Goal: Task Accomplishment & Management: Manage account settings

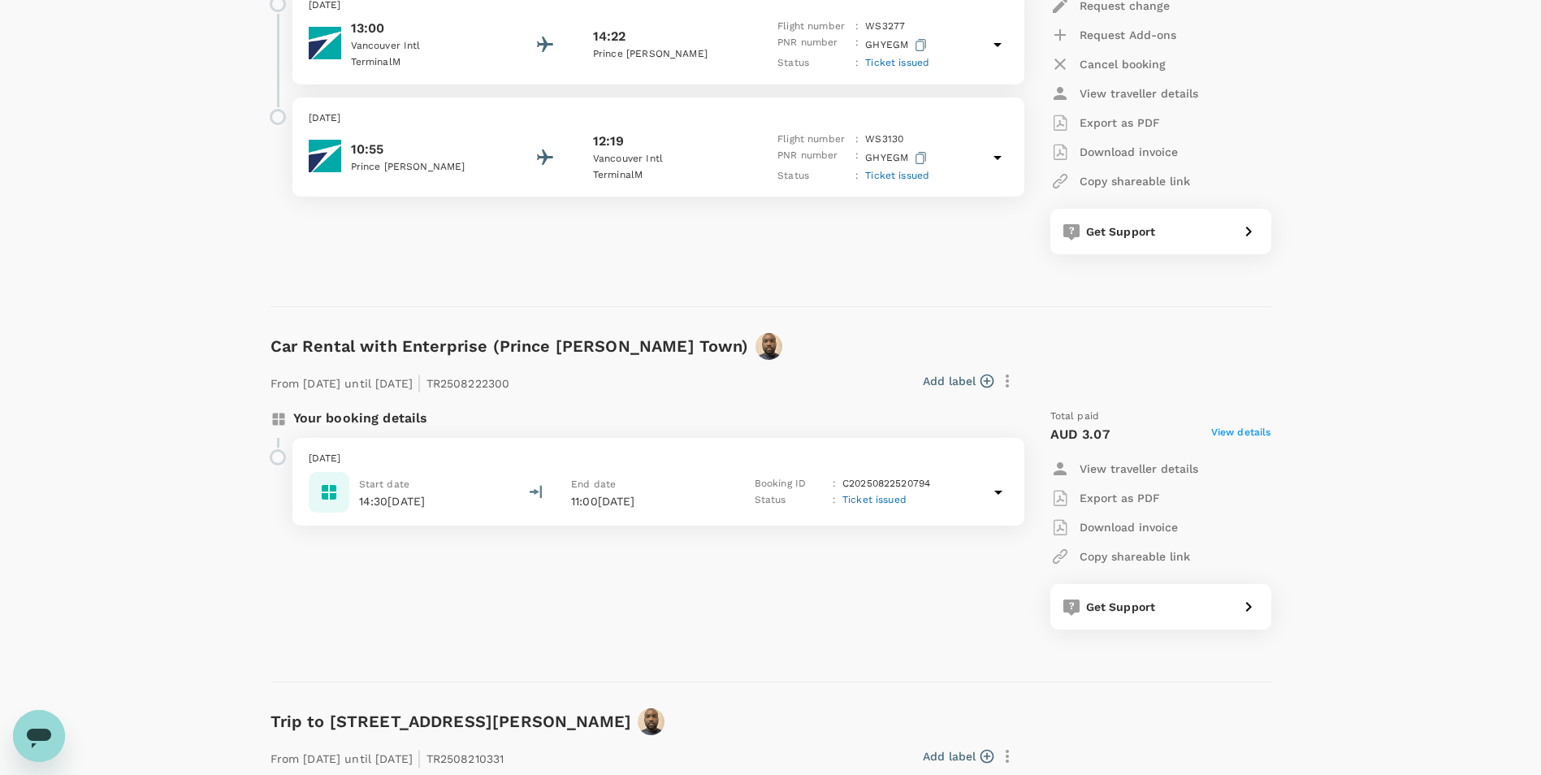
scroll to position [408, 0]
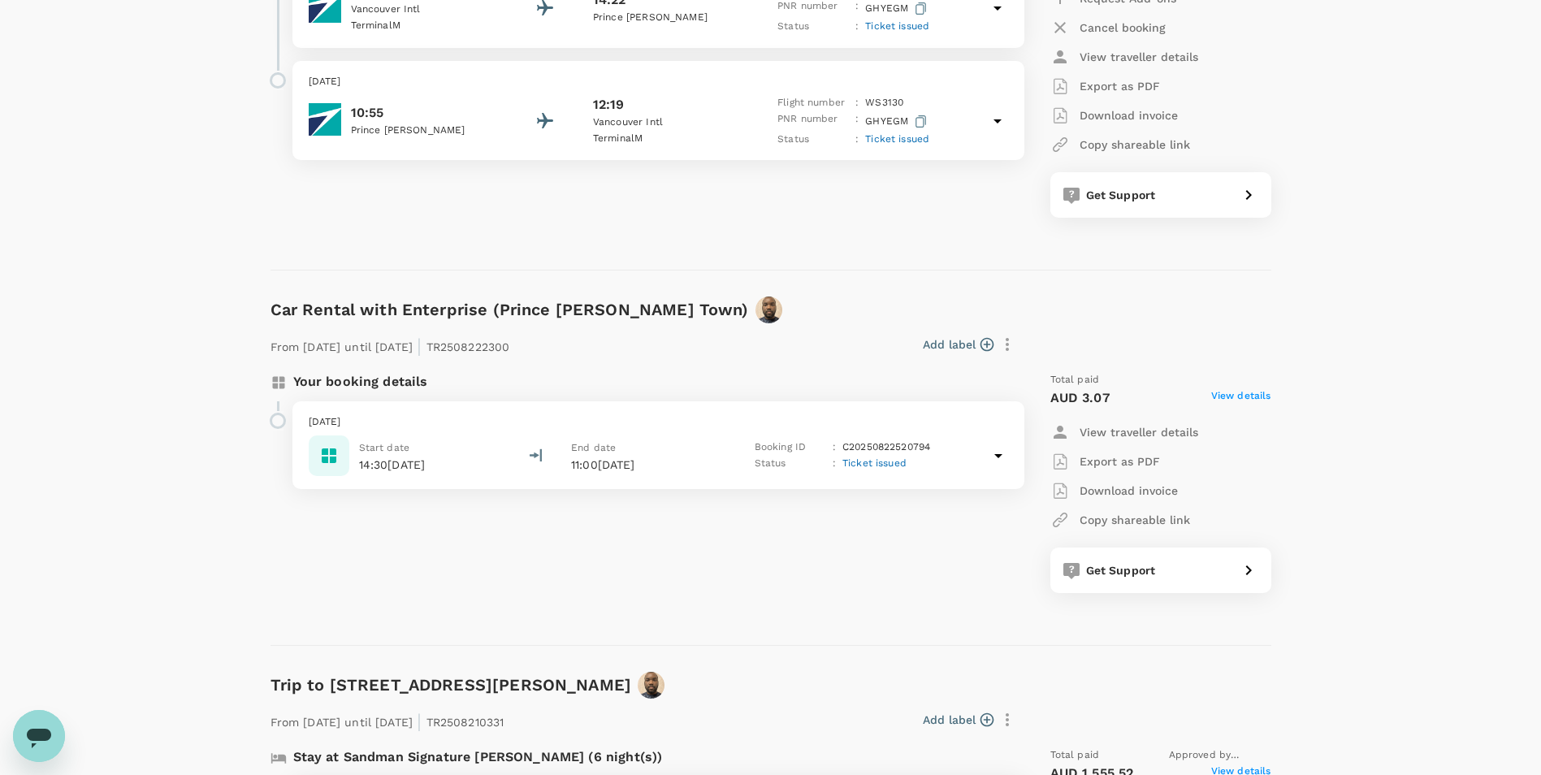
click at [789, 391] on span "View details" at bounding box center [1241, 397] width 60 height 19
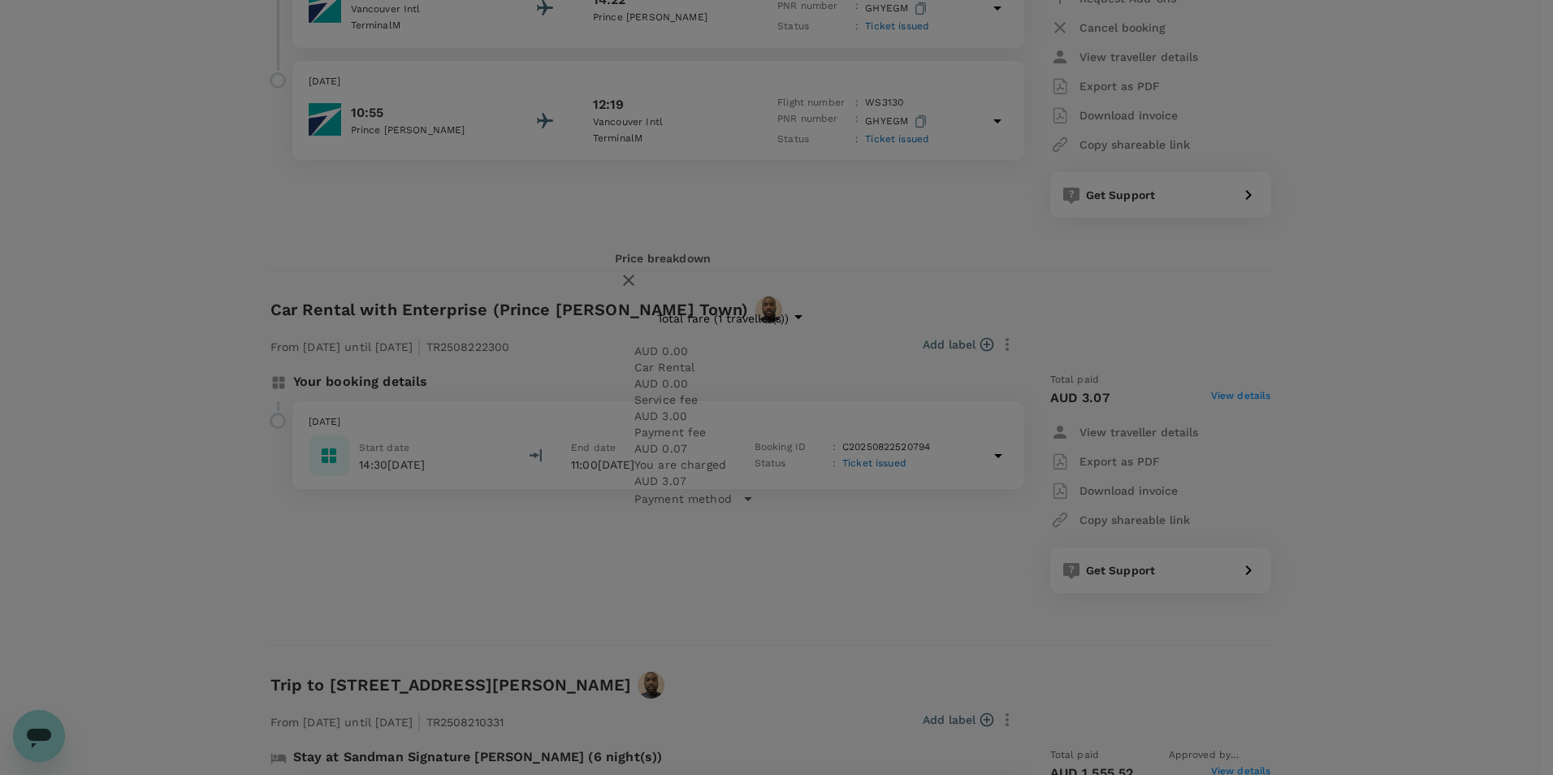
click at [738, 443] on icon at bounding box center [747, 498] width 19 height 19
drag, startPoint x: 988, startPoint y: 230, endPoint x: 954, endPoint y: 268, distance: 51.2
click at [639, 246] on icon "button" at bounding box center [628, 255] width 19 height 19
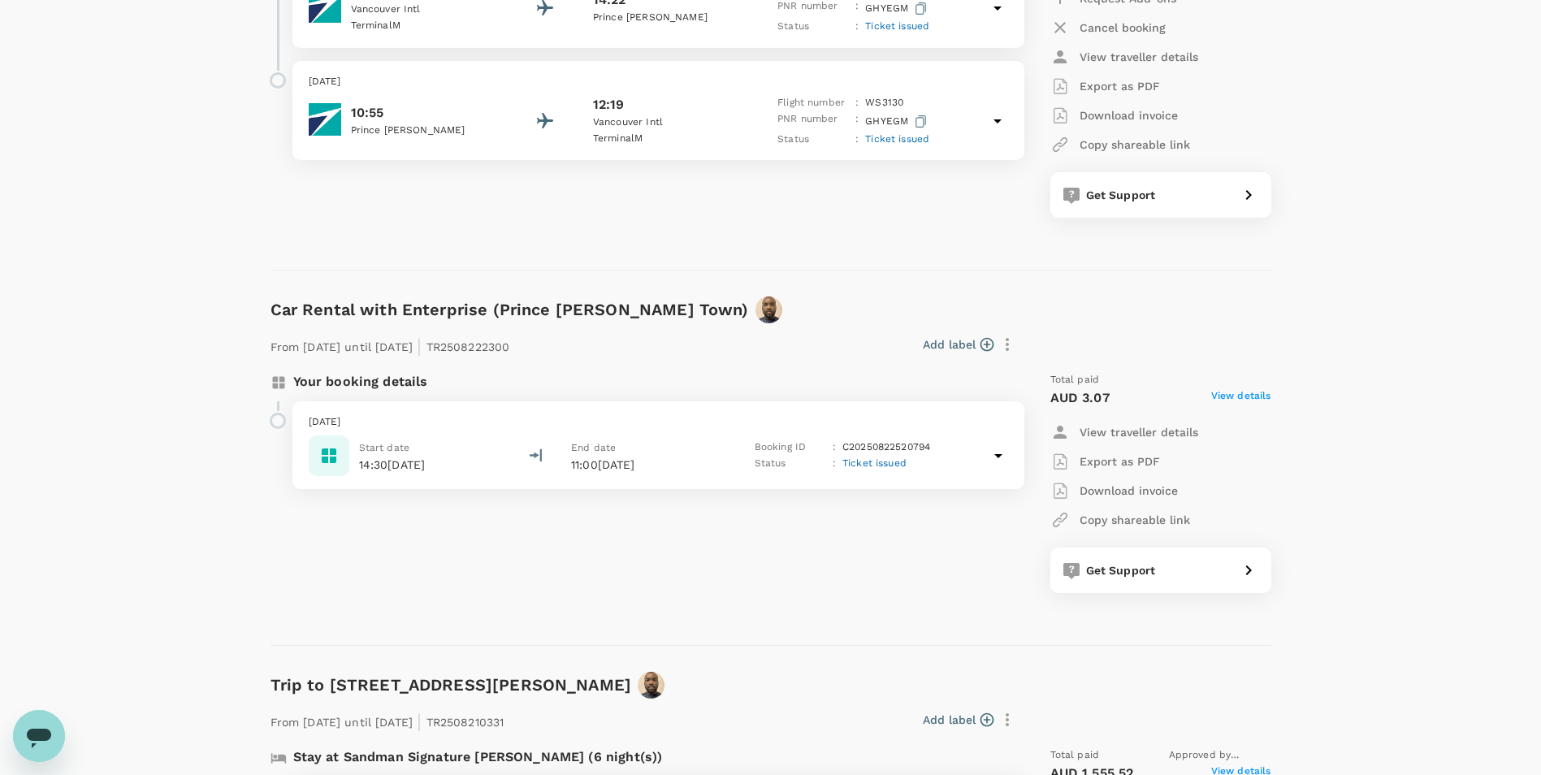
click at [502, 443] on div "Start date 14:30[DATE] End date 11:00[DATE] Booking ID : C20250822520794 Status…" at bounding box center [658, 455] width 699 height 41
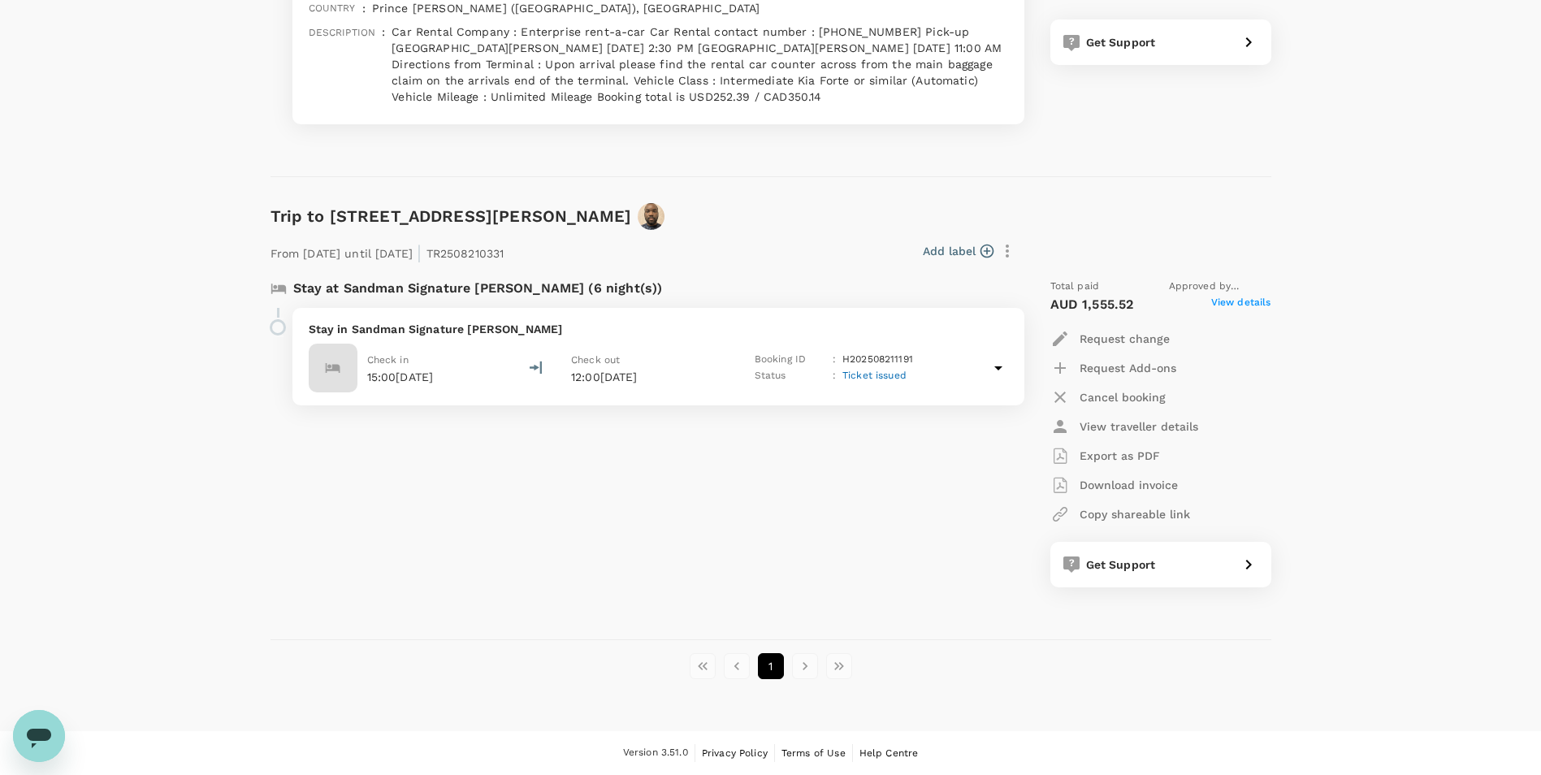
scroll to position [1212, 0]
click at [789, 337] on p "Request change" at bounding box center [1125, 339] width 90 height 16
click at [789, 376] on li "Change date" at bounding box center [1118, 378] width 136 height 29
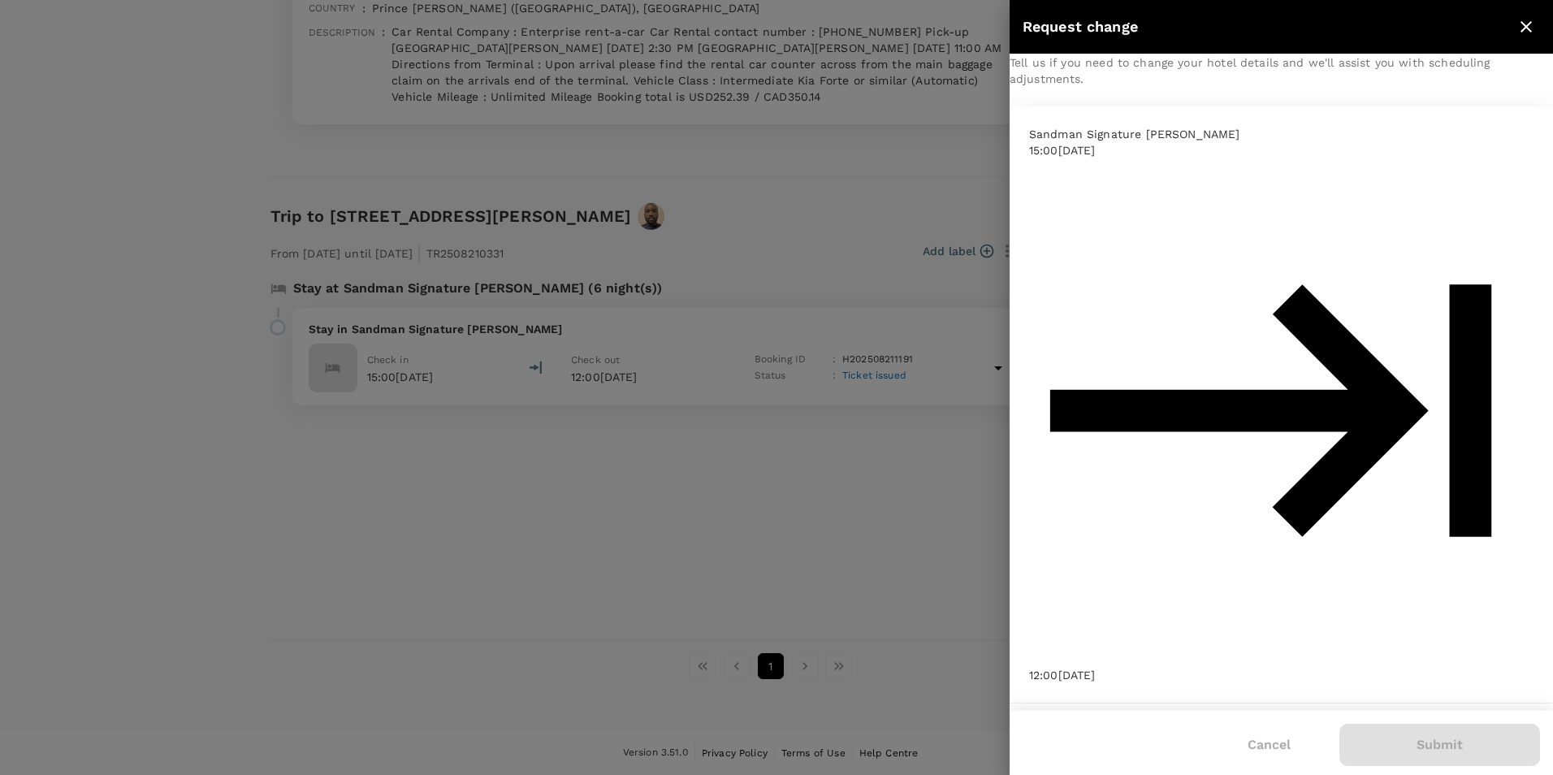
click at [789, 443] on icon "Choose date" at bounding box center [1259, 759] width 19 height 19
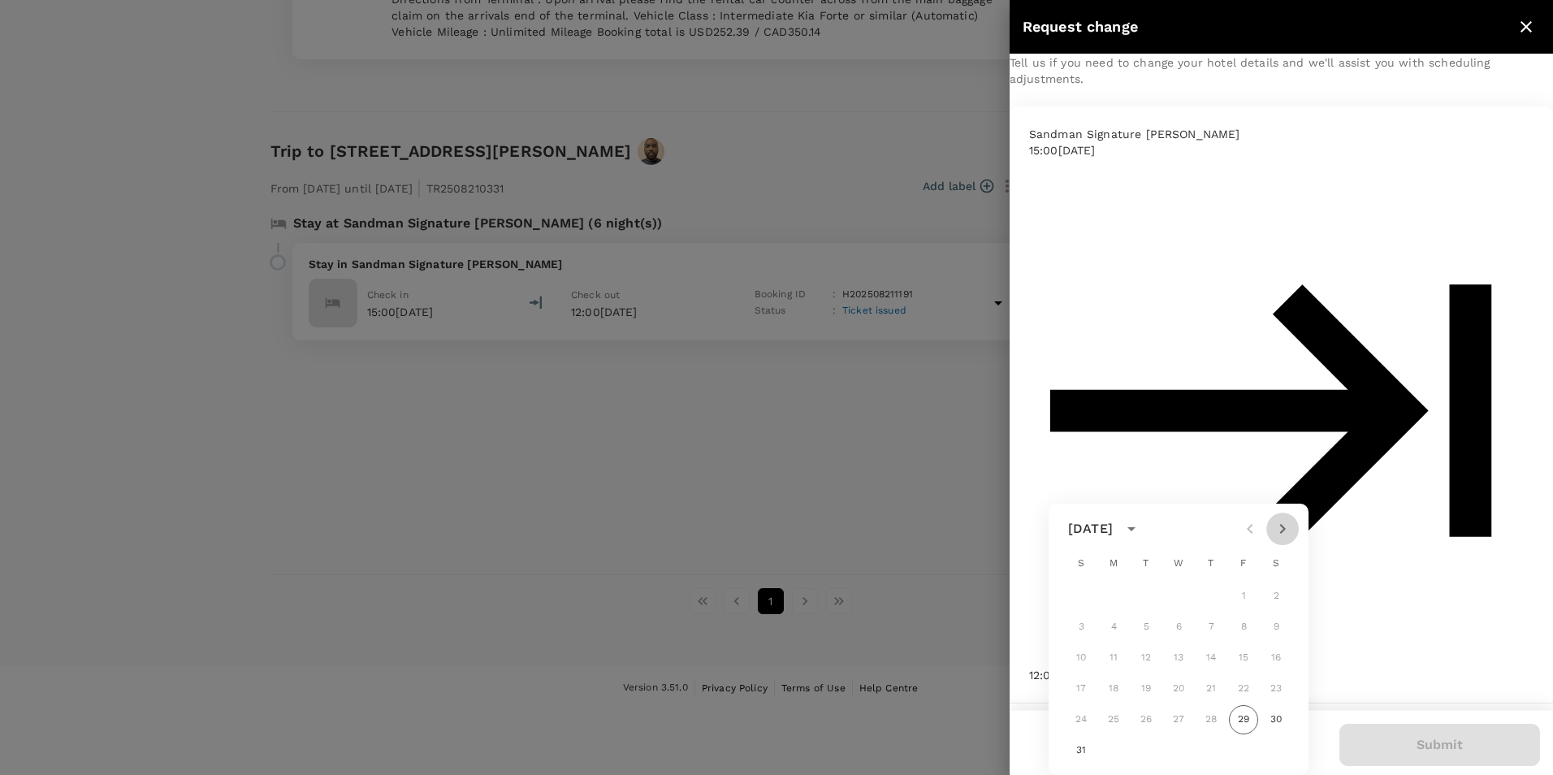
click at [789, 443] on icon "Next month" at bounding box center [1283, 529] width 6 height 10
click at [789, 443] on button "13" at bounding box center [1276, 627] width 29 height 29
type input "[DATE]"
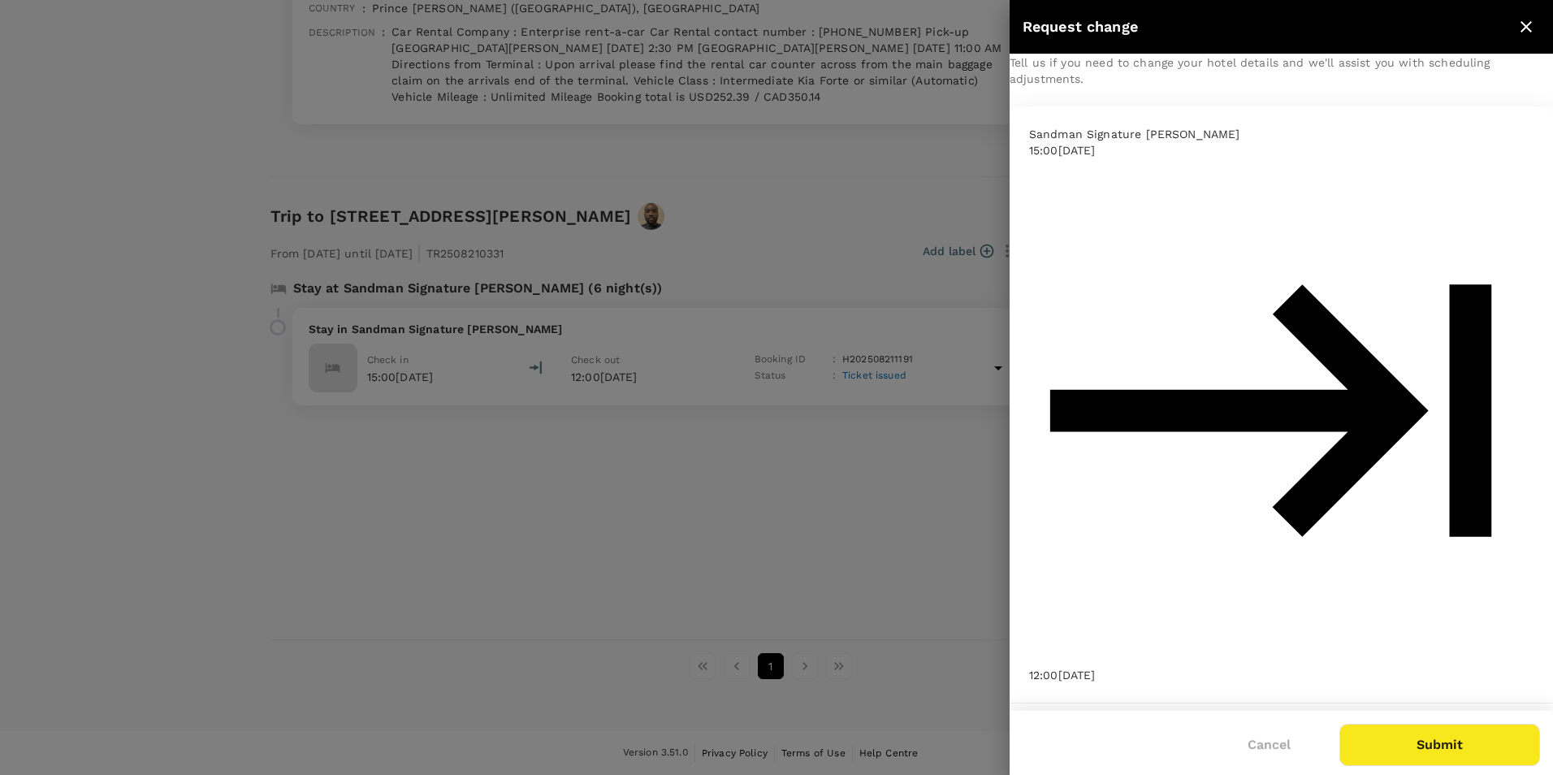
click at [789, 443] on icon "Choose date" at bounding box center [1515, 759] width 19 height 19
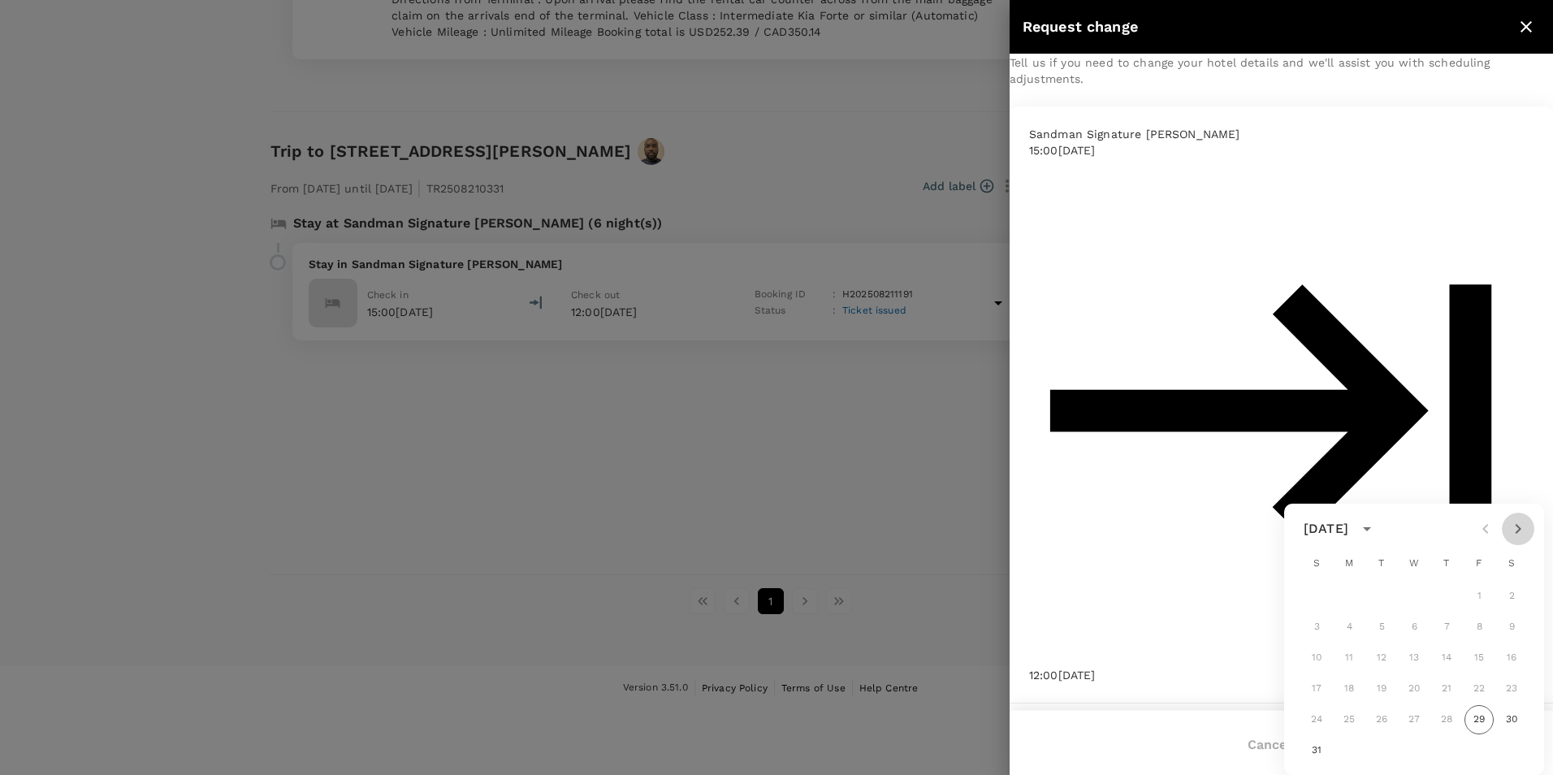
click at [789, 443] on icon "Next month" at bounding box center [1518, 528] width 19 height 19
click at [789, 443] on button "19" at bounding box center [1479, 657] width 29 height 29
type input "[DATE]"
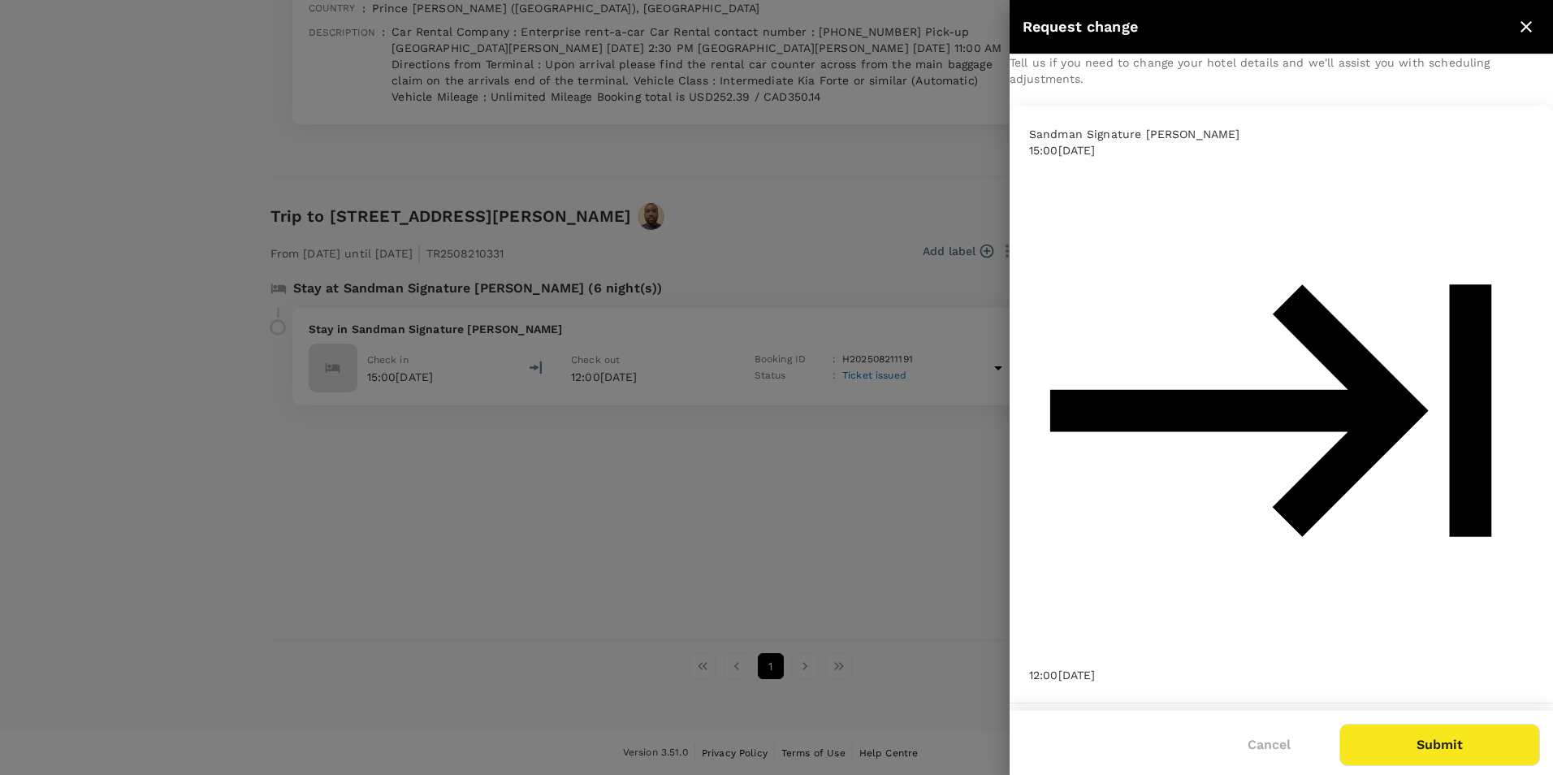
click at [789, 25] on icon "close" at bounding box center [1526, 26] width 19 height 19
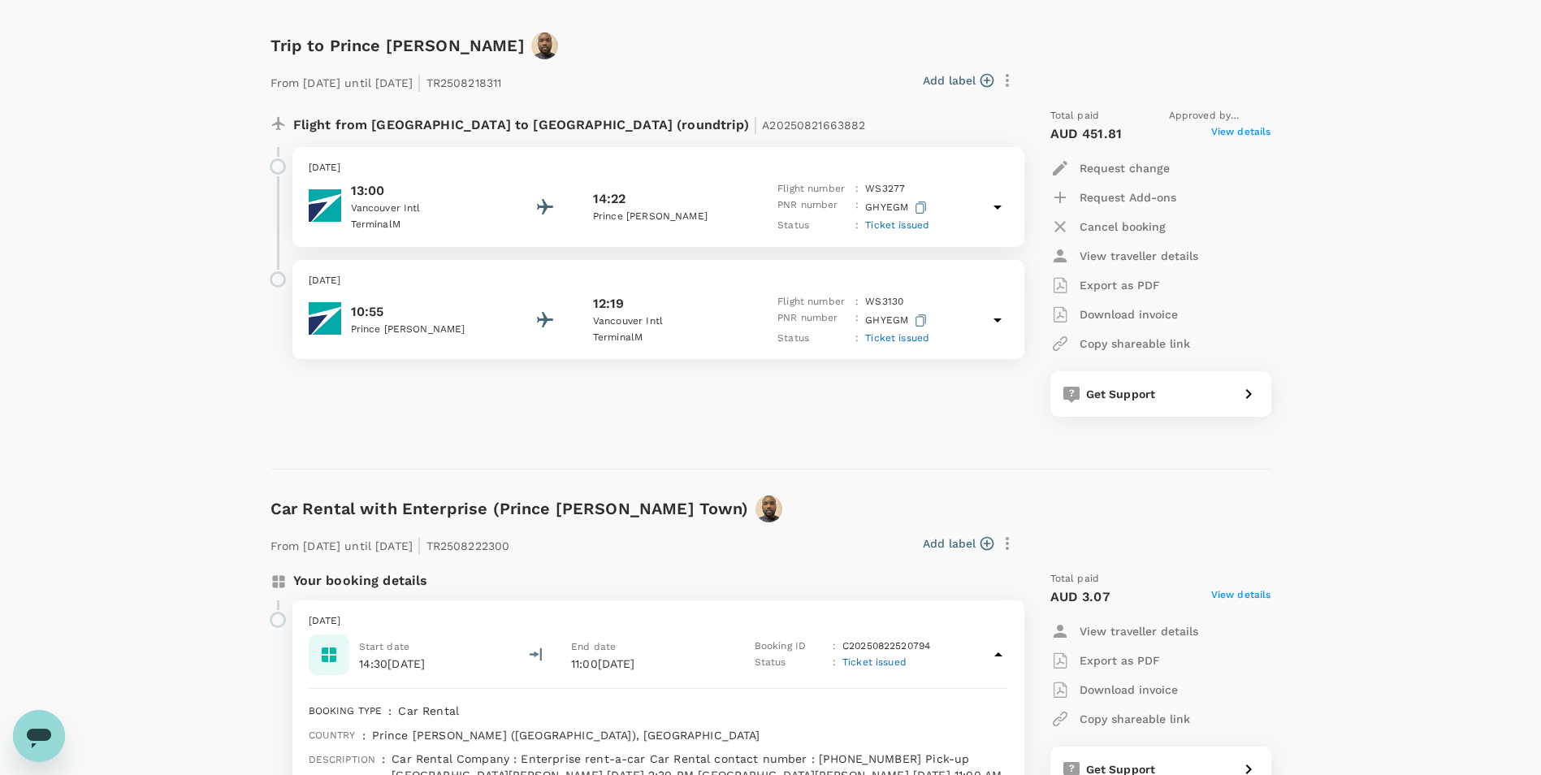
scroll to position [0, 0]
